Goal: Find specific page/section: Find specific page/section

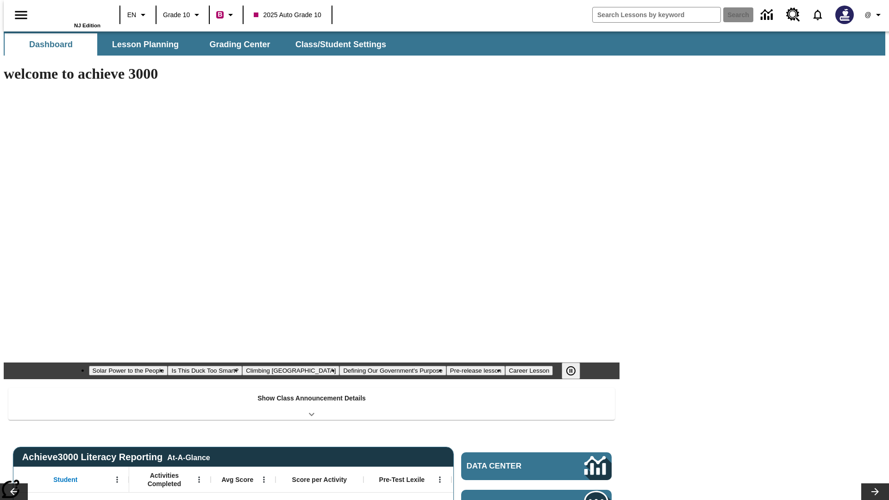
type input "-1"
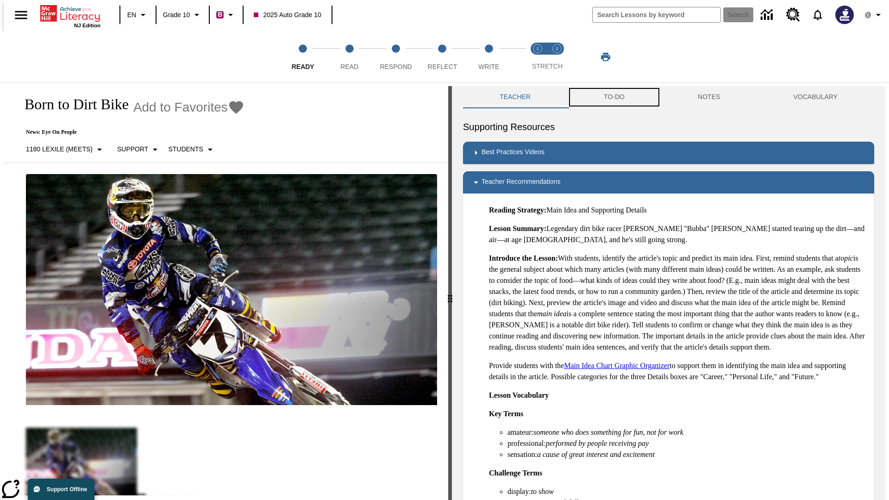
click at [613, 97] on button "TO-DO" at bounding box center [614, 97] width 94 height 22
